Goal: Task Accomplishment & Management: Complete application form

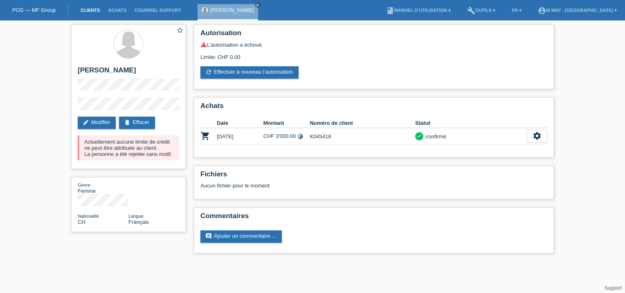
click at [97, 10] on link "Clients" at bounding box center [90, 10] width 27 height 5
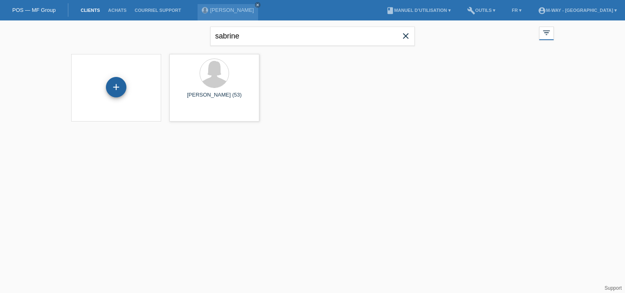
click at [111, 79] on div "+" at bounding box center [116, 87] width 20 height 20
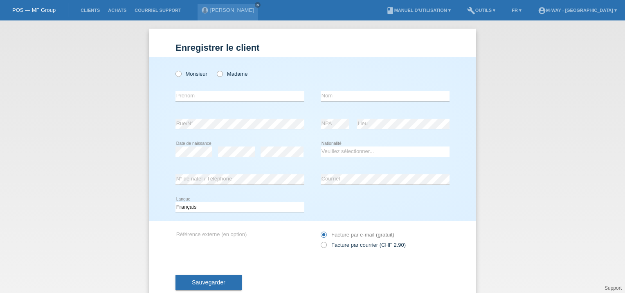
click at [176, 78] on div "Monsieur Madame" at bounding box center [240, 73] width 129 height 17
click at [174, 70] on icon at bounding box center [174, 70] width 0 height 0
click at [176, 76] on input "Monsieur" at bounding box center [178, 73] width 5 height 5
radio input "true"
click at [174, 70] on icon at bounding box center [174, 70] width 0 height 0
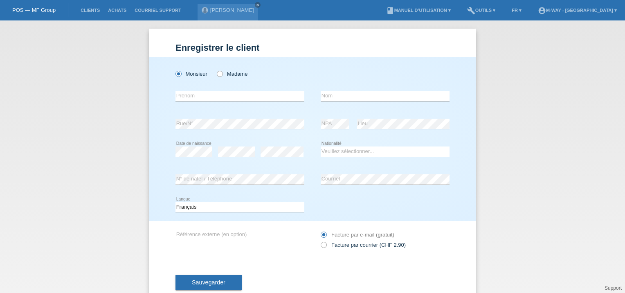
click at [176, 75] on input "Monsieur" at bounding box center [178, 73] width 5 height 5
click at [185, 92] on input "text" at bounding box center [240, 96] width 129 height 10
click at [186, 93] on input "text" at bounding box center [240, 96] width 129 height 10
type input "[PERSON_NAME]"
type input "Lamprakis"
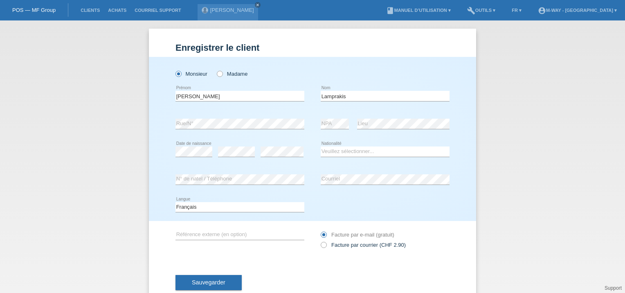
click at [380, 108] on div "Lamprakis error Nom" at bounding box center [385, 96] width 129 height 28
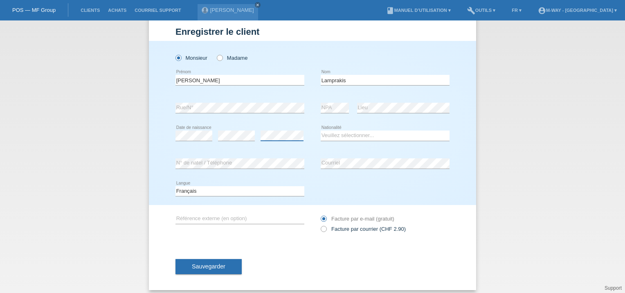
scroll to position [21, 0]
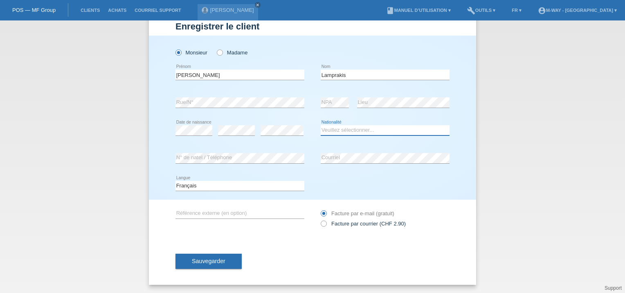
click at [339, 128] on select "Veuillez sélectionner... Suisse Allemagne Autriche Liechtenstein ------------ A…" at bounding box center [385, 130] width 129 height 10
select select "GR"
click at [321, 125] on select "Veuillez sélectionner... Suisse Allemagne Autriche Liechtenstein ------------ A…" at bounding box center [385, 130] width 129 height 10
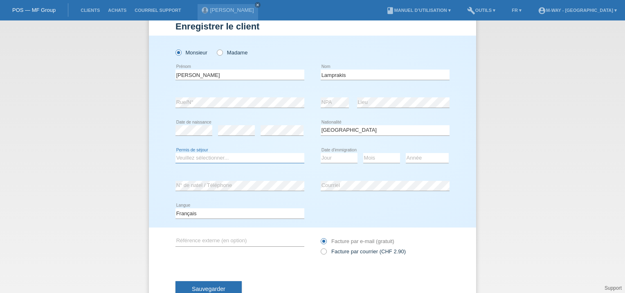
click at [243, 160] on select "Veuillez sélectionner... C B B - Statut de réfugié Autre" at bounding box center [240, 158] width 129 height 10
select select "C"
click at [176, 153] on select "Veuillez sélectionner... C B B - Statut de réfugié Autre" at bounding box center [240, 158] width 129 height 10
click at [338, 160] on select "Jour 01 02 03 04 05 06 07 08 09 10 11" at bounding box center [339, 158] width 37 height 10
select select "27"
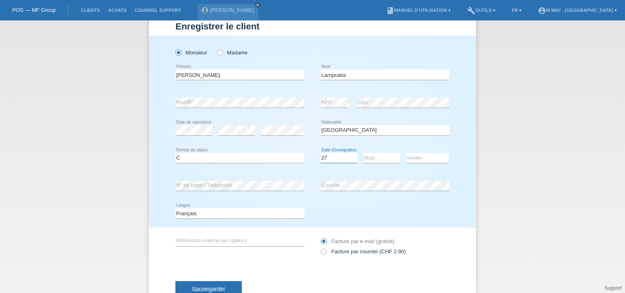
click at [321, 153] on select "Jour 01 02 03 04 05 06 07 08 09 10 11" at bounding box center [339, 158] width 37 height 10
click at [376, 154] on select "Mois 01 02 03 04 05 06 07 08 09 10 11" at bounding box center [381, 158] width 37 height 10
select select "10"
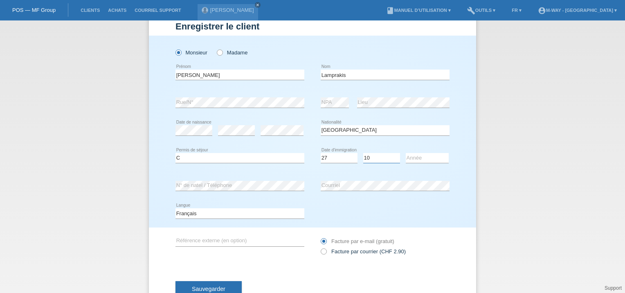
click at [363, 153] on select "Mois 01 02 03 04 05 06 07 08 09 10 11" at bounding box center [381, 158] width 37 height 10
click at [407, 155] on select "Année 2025 2024 2023 2022 2021 2020 2019 2018 2017 2016 2015 2014 2013 2012 201…" at bounding box center [427, 158] width 43 height 10
select select "2017"
click at [406, 153] on select "Année 2025 2024 2023 2022 2021 2020 2019 2018 2017 2016 2015 2014 2013 2012 201…" at bounding box center [427, 158] width 43 height 10
click at [210, 284] on button "Sauvegarder" at bounding box center [209, 289] width 66 height 16
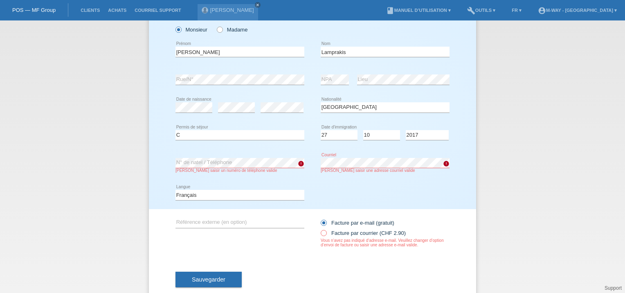
scroll to position [62, 0]
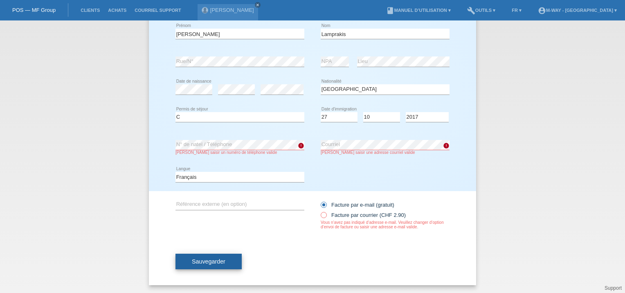
click at [202, 259] on span "Sauvegarder" at bounding box center [209, 261] width 34 height 7
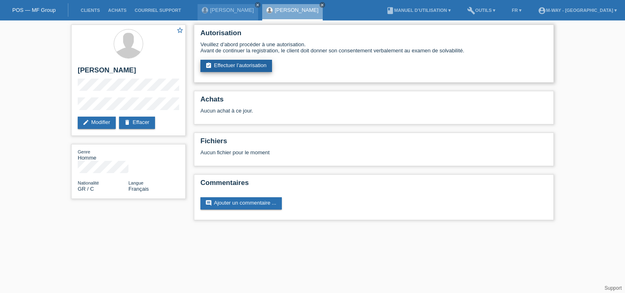
click at [217, 63] on link "assignment_turned_in Effectuer l’autorisation" at bounding box center [237, 66] width 72 height 12
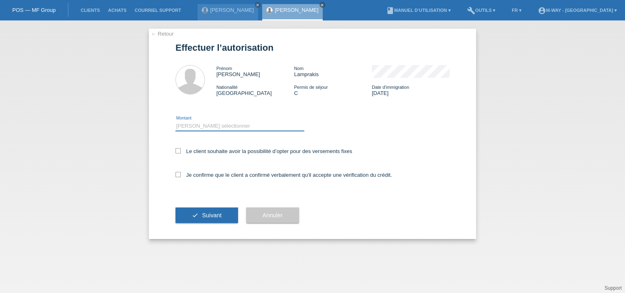
click at [219, 126] on select "Veuillez sélectionner CHF 1.00 - CHF 499.00 CHF 500.00 - CHF 1'999.00 CHF 2'000…" at bounding box center [240, 126] width 129 height 10
select select "2"
click at [176, 121] on select "Veuillez sélectionner CHF 1.00 - CHF 499.00 CHF 500.00 - CHF 1'999.00 CHF 2'000…" at bounding box center [240, 126] width 129 height 10
click at [178, 152] on icon at bounding box center [178, 150] width 5 height 5
click at [178, 152] on input "Le client souhaite avoir la possibilité d’opter pour des versements fixes" at bounding box center [178, 150] width 5 height 5
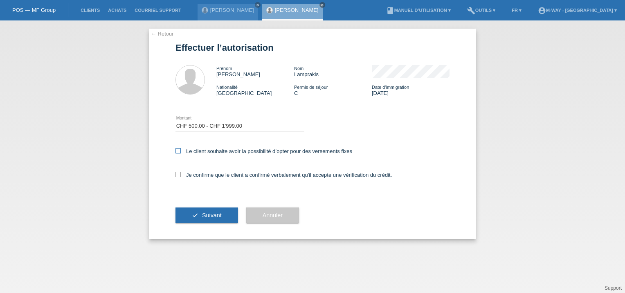
checkbox input "true"
click at [175, 176] on div "← Retour Effectuer l’autorisation Prénom Nikolaos Evangelos Nom Lamprakis Natio…" at bounding box center [312, 134] width 327 height 210
click at [181, 178] on div "Je confirme que le client a confirmé verbalement qu'il accepte une vérification…" at bounding box center [313, 178] width 274 height 28
click at [180, 176] on icon at bounding box center [178, 174] width 5 height 5
click at [180, 176] on input "Je confirme que le client a confirmé verbalement qu'il accepte une vérification…" at bounding box center [178, 174] width 5 height 5
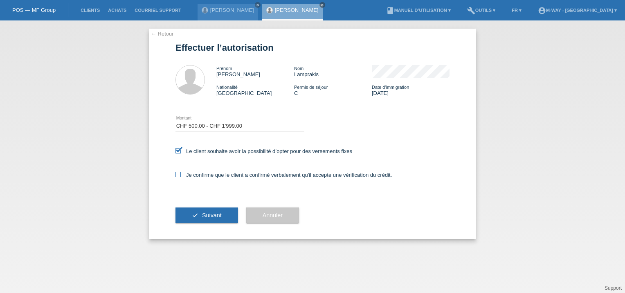
checkbox input "true"
click at [194, 209] on button "check Suivant" at bounding box center [207, 215] width 63 height 16
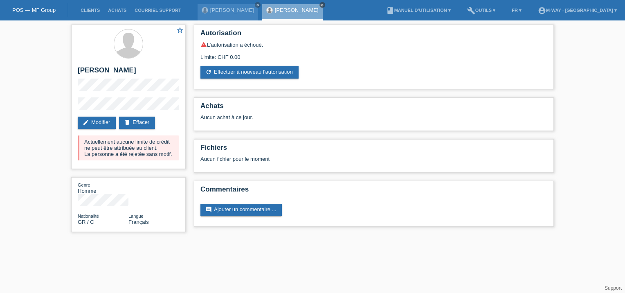
click at [324, 6] on icon "close" at bounding box center [322, 5] width 4 height 4
